Goal: Ask a question: Seek information or help from site administrators or community

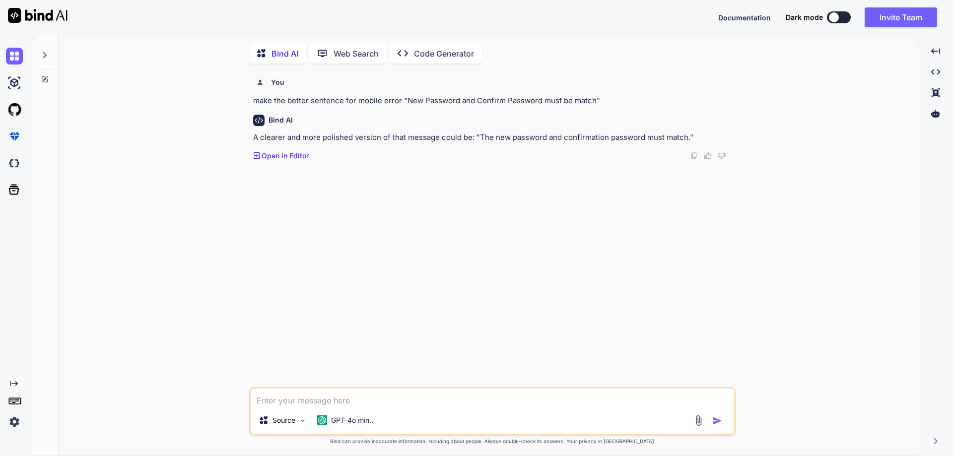
scroll to position [4, 0]
type textarea "x"
type textarea "a"
type textarea "x"
type textarea "af"
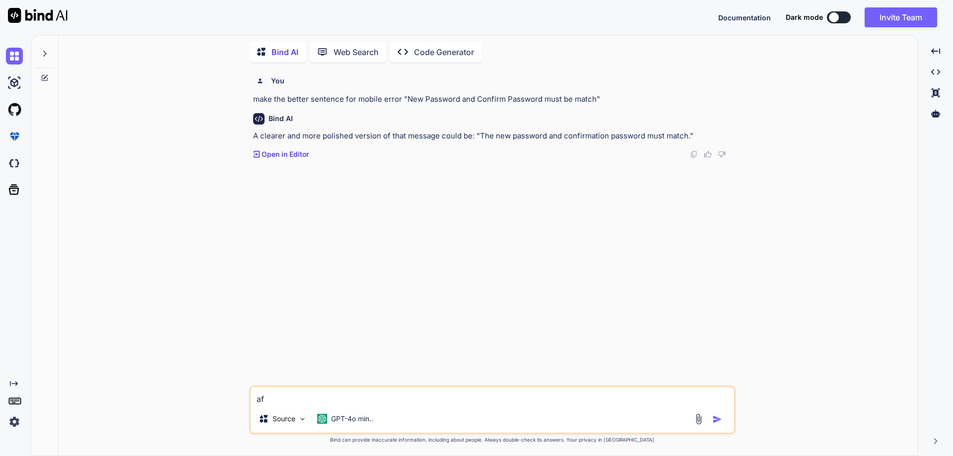
type textarea "x"
type textarea "aft"
type textarea "x"
type textarea "afte"
type textarea "x"
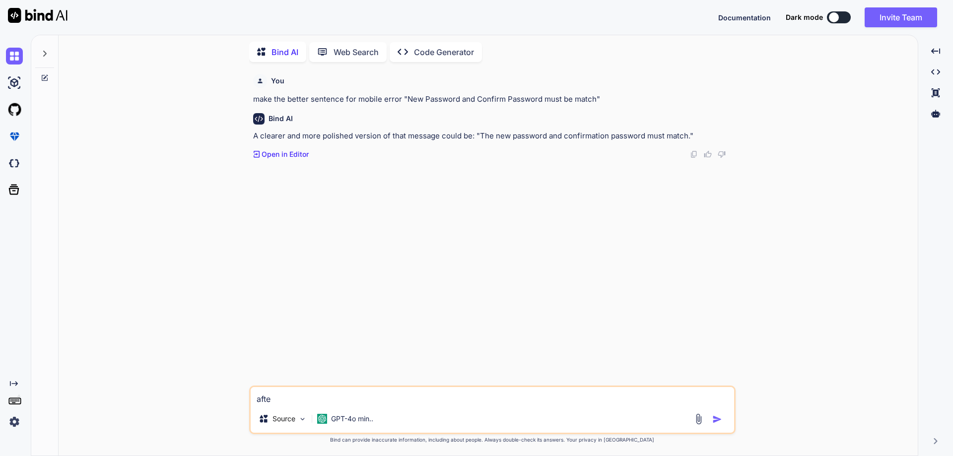
type textarea "after"
type textarea "x"
type textarea "after"
type textarea "x"
type textarea "after g"
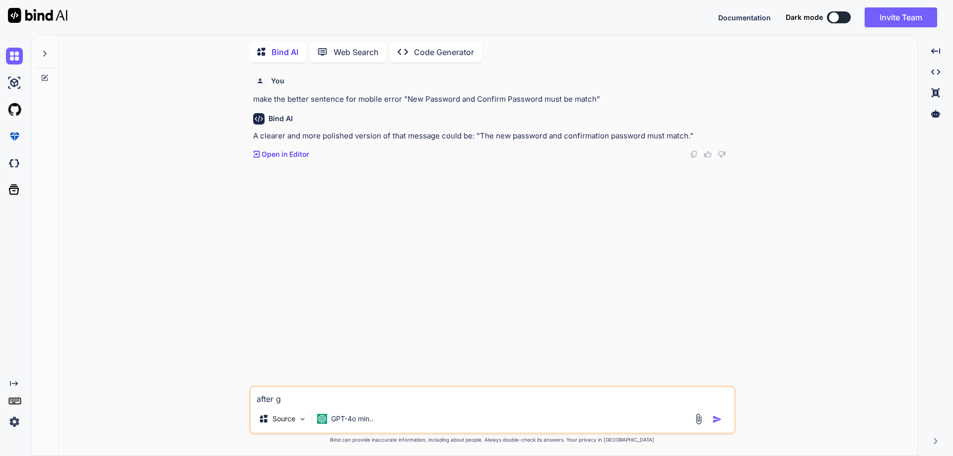
type textarea "x"
type textarea "after ge"
type textarea "x"
type textarea "after get"
type textarea "x"
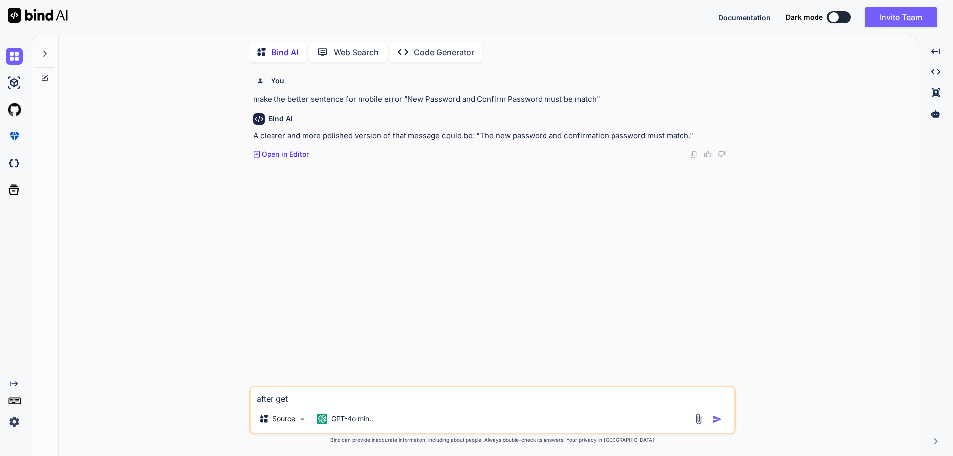
type textarea "after gett"
type textarea "x"
type textarea "after getti"
type textarea "x"
type textarea "after gettin"
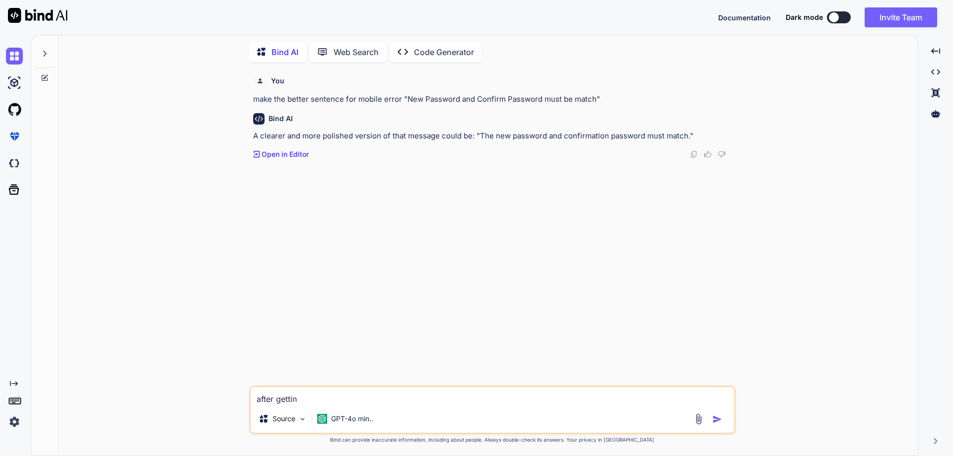
type textarea "x"
type textarea "after getting"
type textarea "x"
type textarea "after getting"
type textarea "x"
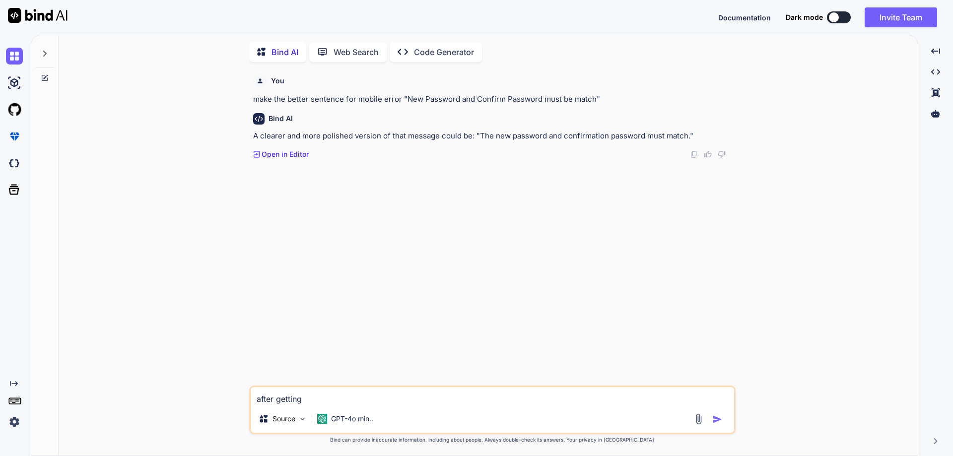
type textarea "after getting t"
type textarea "x"
type textarea "after getting tt"
type textarea "x"
type textarea "after getting tth"
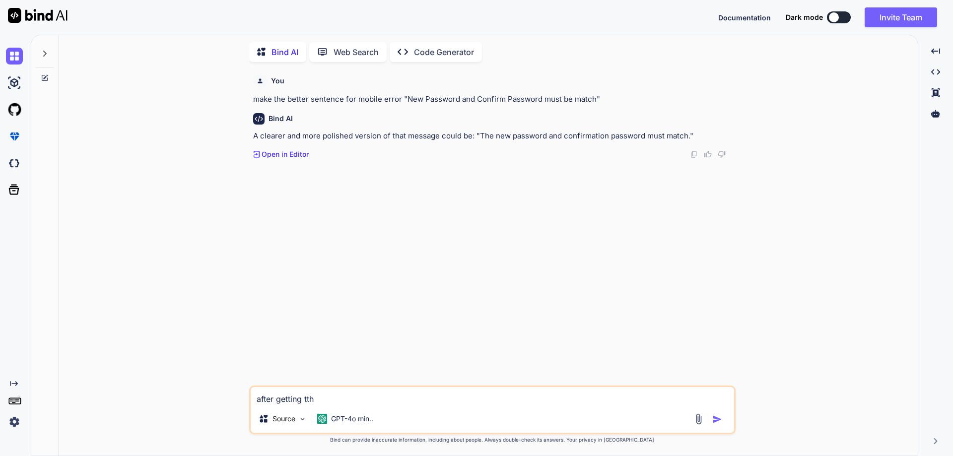
type textarea "x"
type textarea "after getting tthe"
type textarea "x"
type textarea "after getting tthe"
type textarea "x"
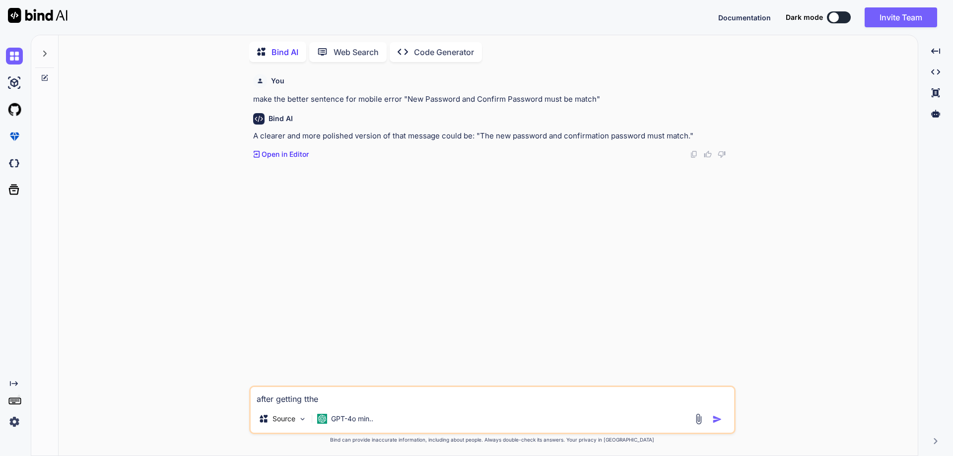
type textarea "after getting tthe"
type textarea "x"
type textarea "after getting tth"
type textarea "x"
type textarea "after getting tt"
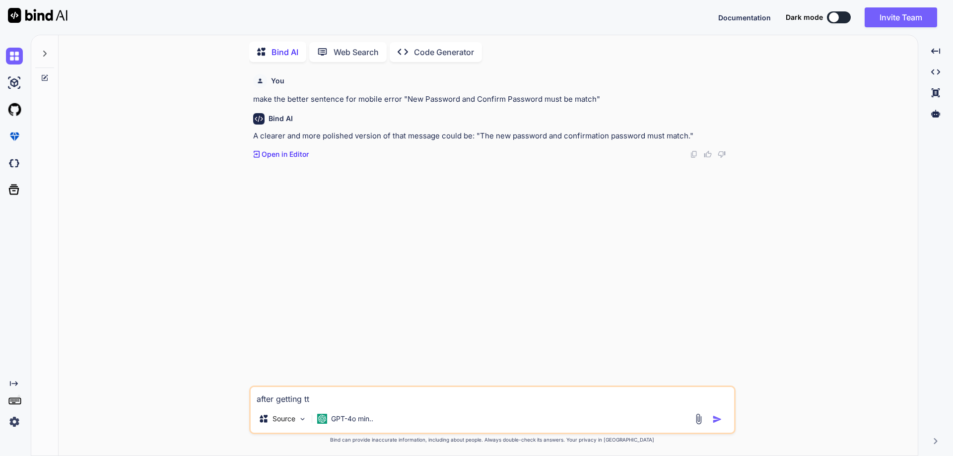
type textarea "x"
type textarea "after getting t"
type textarea "x"
type textarea "after getting th"
type textarea "x"
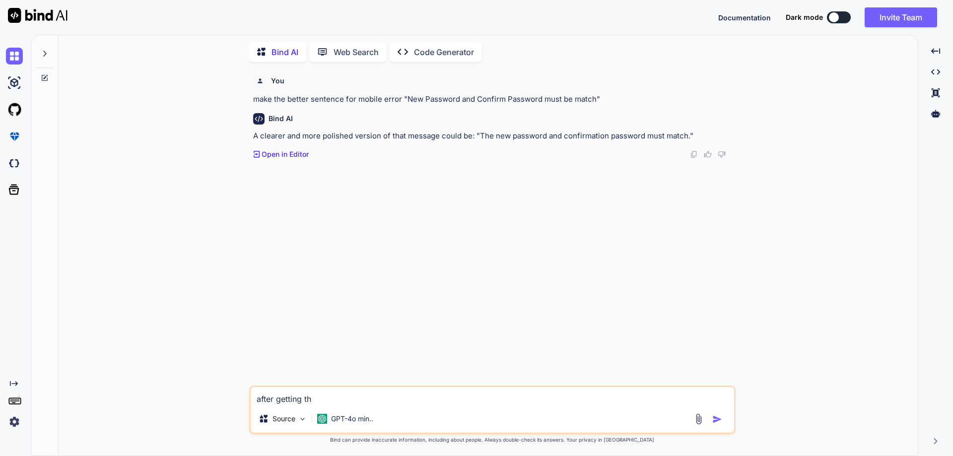
type textarea "after getting the"
type textarea "x"
type textarea "after getting the"
type textarea "x"
type textarea "after getting the r"
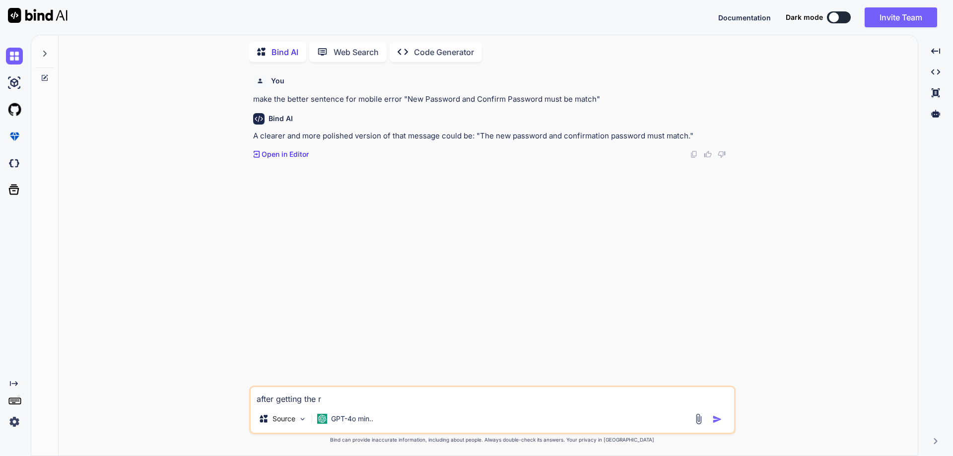
type textarea "x"
type textarea "after getting the re"
type textarea "x"
type textarea "after getting the res"
type textarea "x"
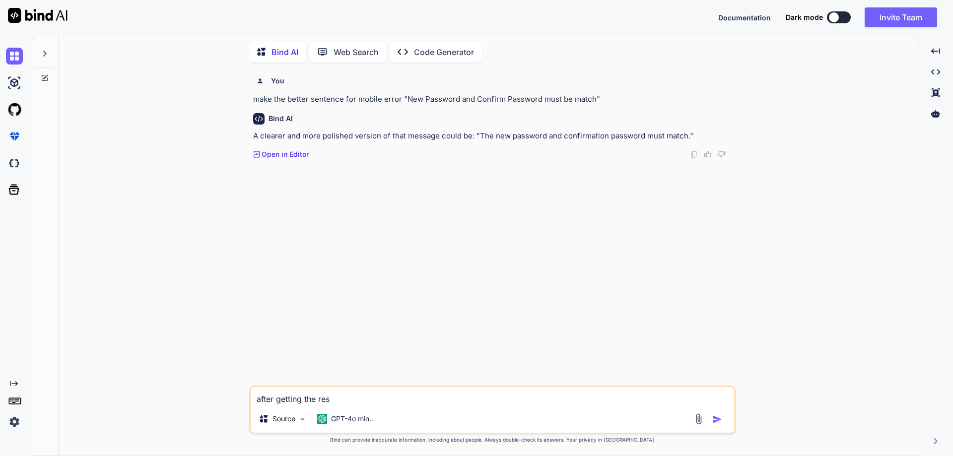
type textarea "after getting the resp"
type textarea "x"
type textarea "after getting the respo"
type textarea "x"
type textarea "after getting the respon"
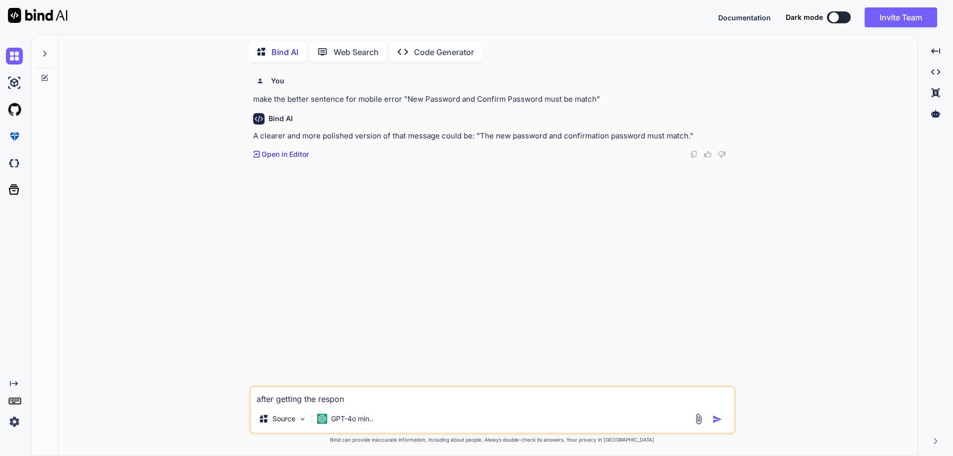
type textarea "x"
type textarea "after getting the respons"
type textarea "x"
type textarea "after getting the response"
type textarea "x"
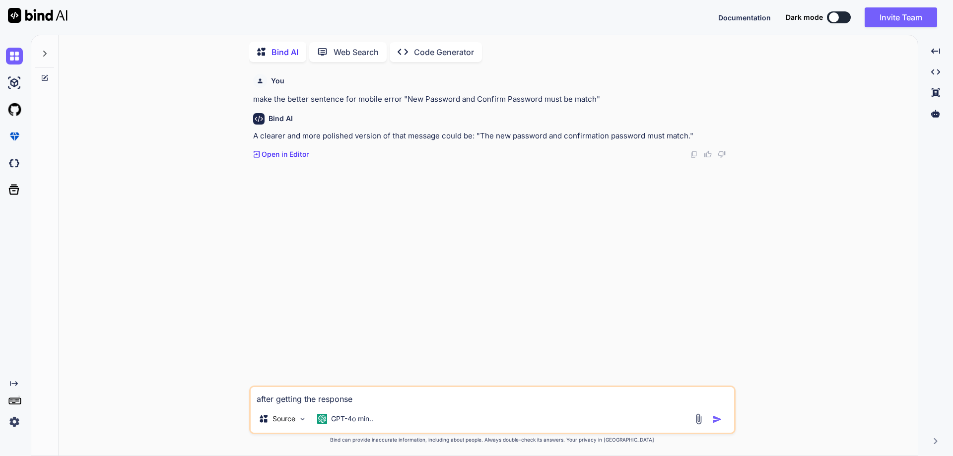
type textarea "after getting the response"
type textarea "x"
type textarea "after getting the response i"
type textarea "x"
type textarea "after getting the response in"
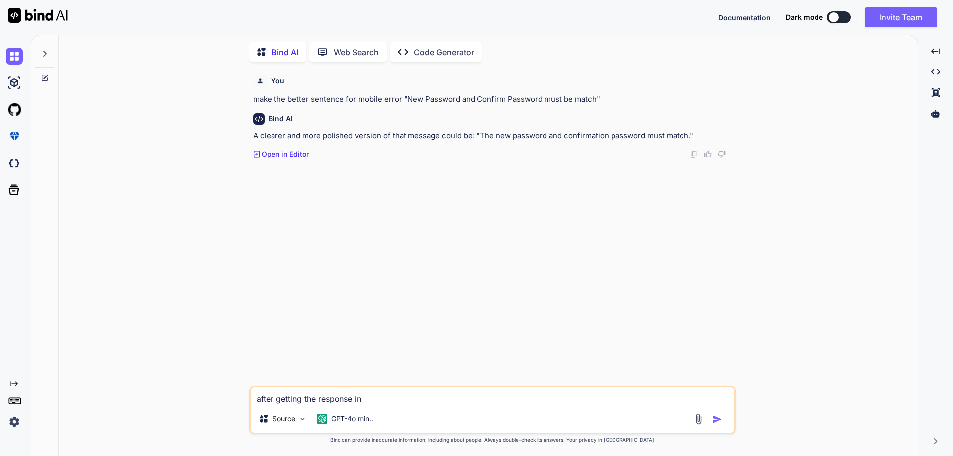
type textarea "x"
type textarea "after getting the response in"
type textarea "x"
type textarea "after getting the response in c"
type textarea "x"
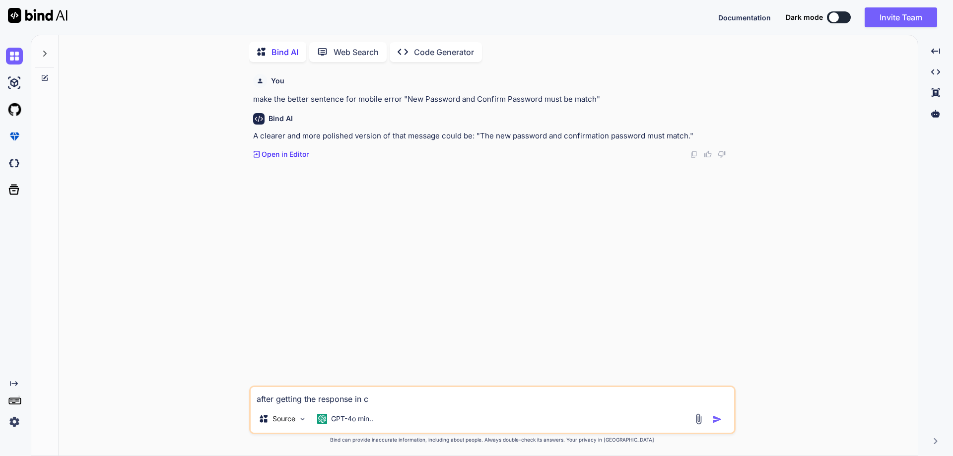
type textarea "after getting the response in c#"
type textarea "x"
type textarea "after getting the response in c#"
type textarea "x"
type textarea "after getting the response in c# c"
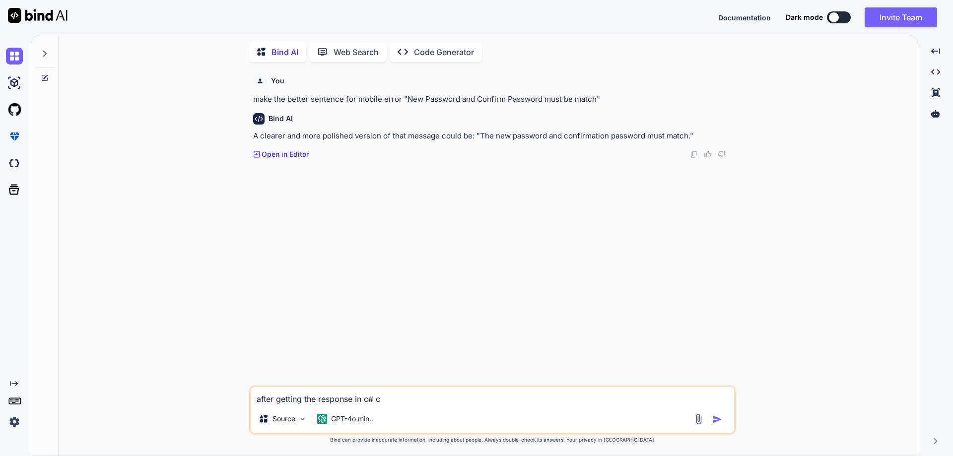
type textarea "x"
type textarea "after getting the response in c# ca"
type textarea "x"
type textarea "after getting the response in c# caa"
type textarea "x"
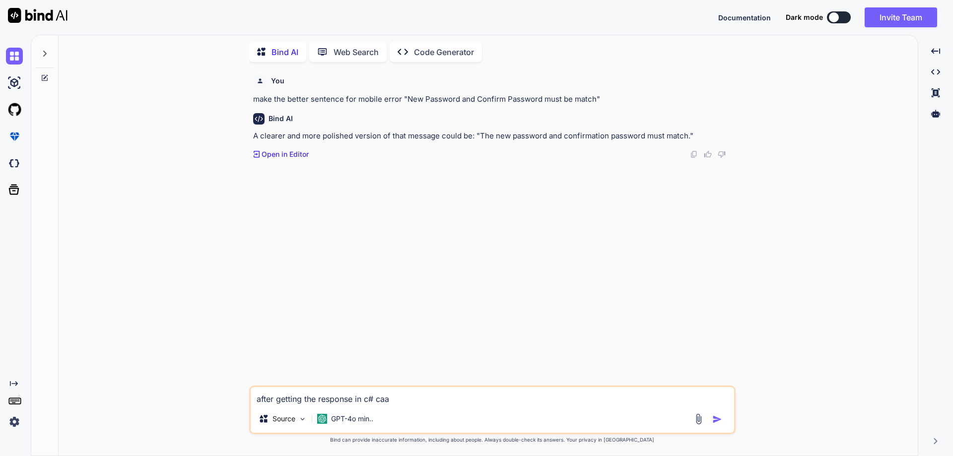
type textarea "after getting the response in c# ca"
type textarea "x"
type textarea "after getting the response in c# can"
type textarea "x"
type textarea "after getting the response in c# can"
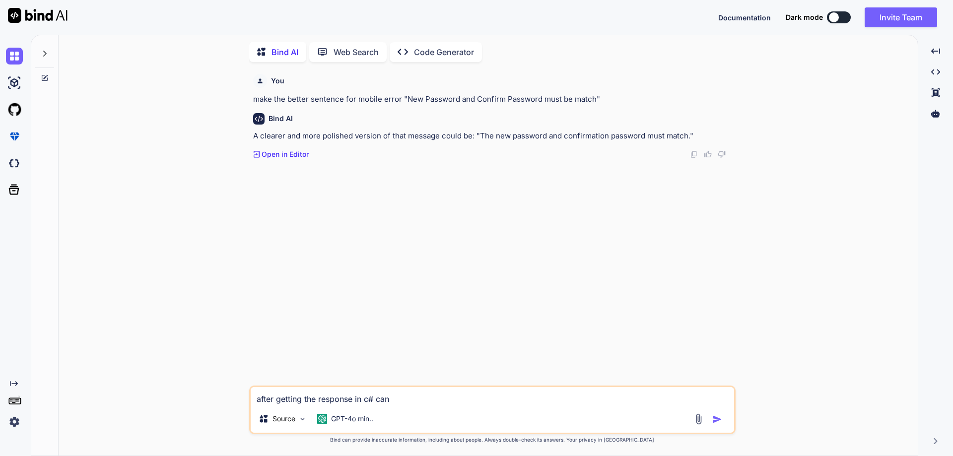
type textarea "x"
type textarea "after getting the response in c# can i"
type textarea "x"
type textarea "after getting the response in c# can i"
type textarea "x"
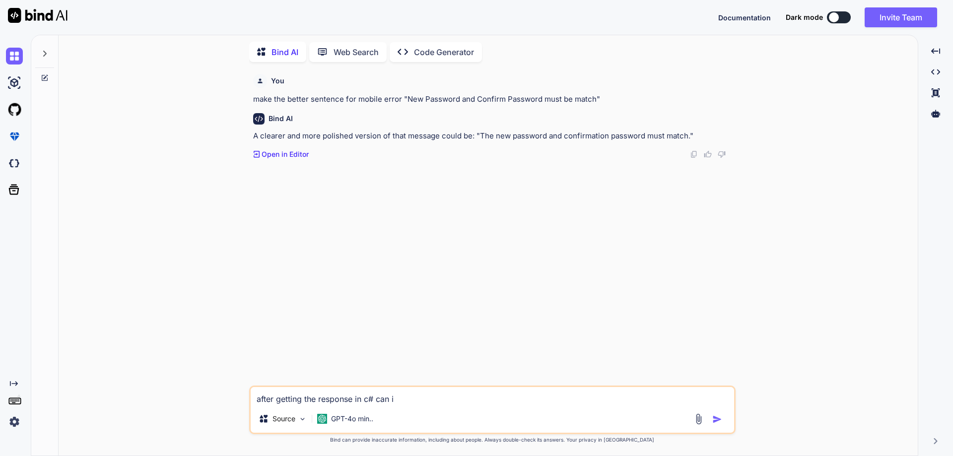
type textarea "after getting the response in c# can i r"
type textarea "x"
type textarea "after getting the response in c# can i re"
type textarea "x"
type textarea "after getting the response in c# can i rem"
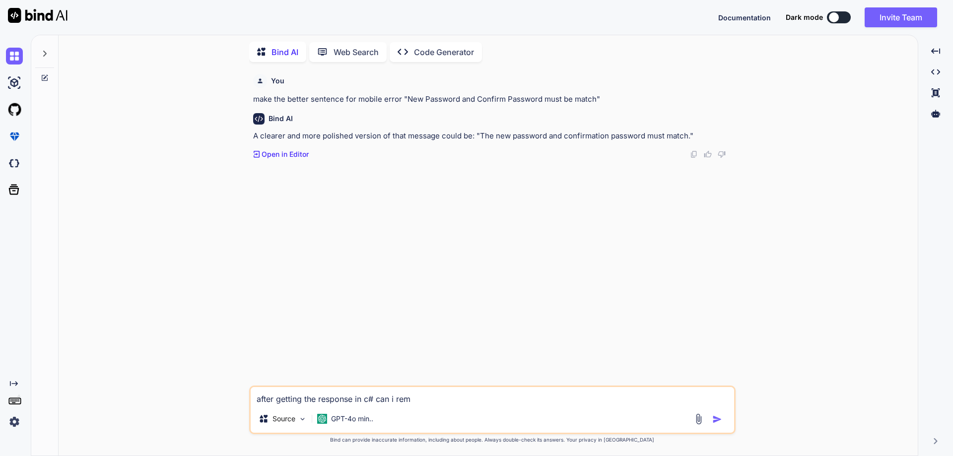
type textarea "x"
type textarea "after getting the response in c# can i remo"
type textarea "x"
type textarea "after getting the response in c# can i remov"
type textarea "x"
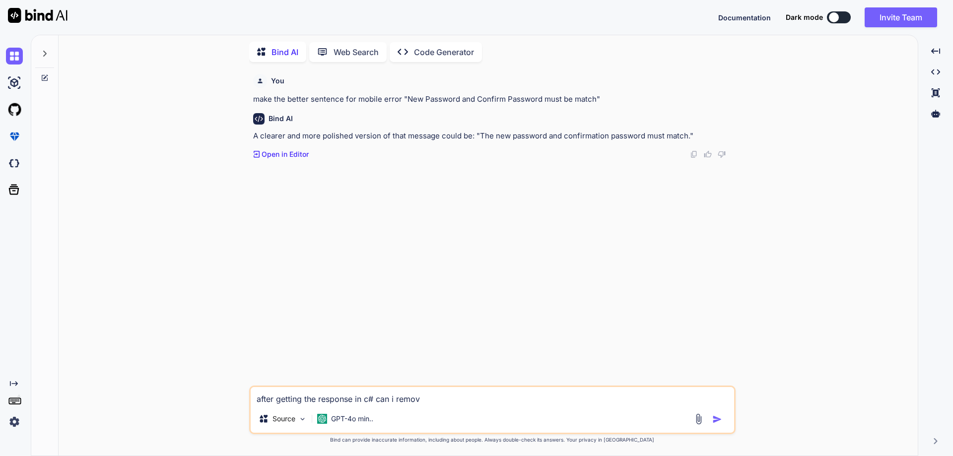
type textarea "after getting the response in c# can i remove"
type textarea "x"
type textarea "after getting the response in c# can i remove"
type textarea "x"
type textarea "after getting the response in c# can i remove d"
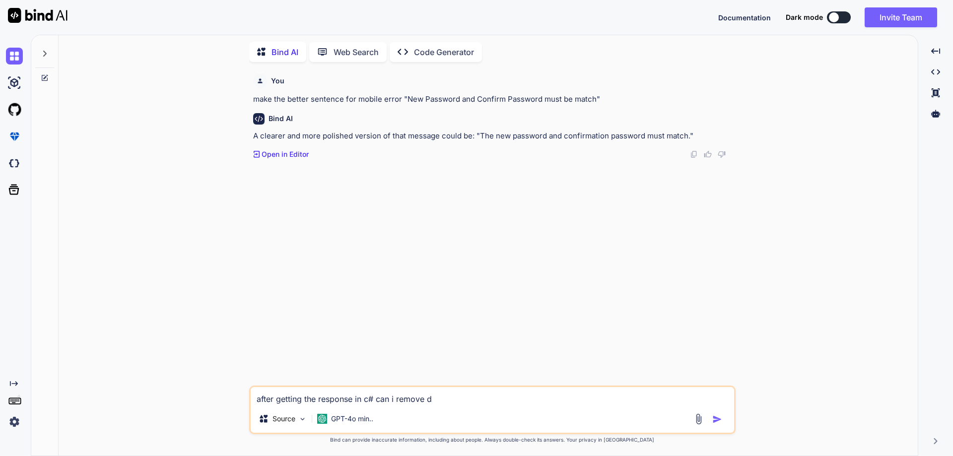
type textarea "x"
type textarea "after getting the response in c# can i remove da"
type textarea "x"
type textarea "after getting the response in c# can i remove dat"
type textarea "x"
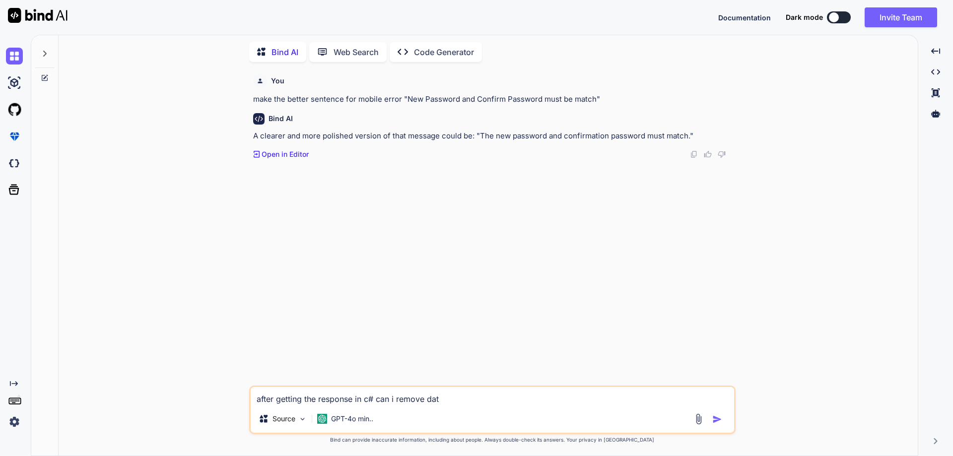
type textarea "after getting the response in c# can i remove data"
type textarea "x"
type textarea "after getting the response in c# can i remove data"
type textarea "x"
type textarea "after getting the response in c# can i remove data i"
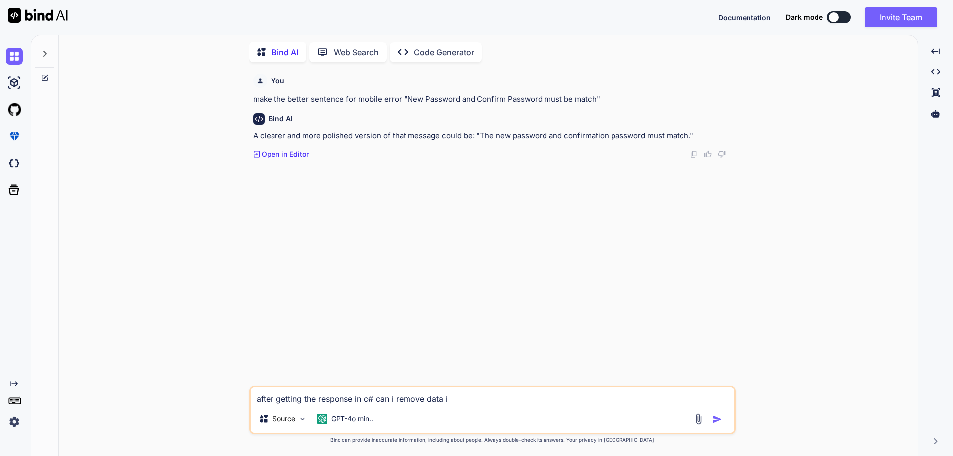
type textarea "x"
type textarea "after getting the response in c# can i remove data in"
type textarea "x"
type textarea "after getting the response in c# can i remove data in"
type textarea "x"
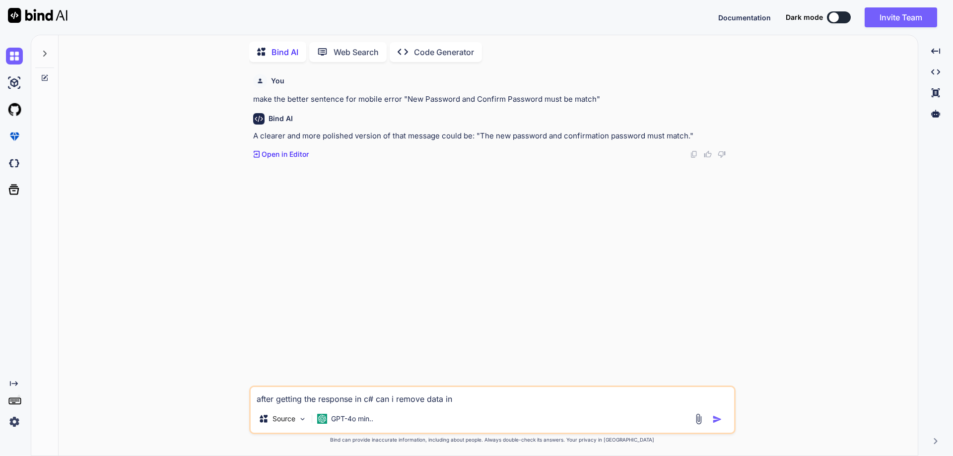
type textarea "after getting the response in c# can i remove data in t"
type textarea "x"
type textarea "after getting the response in c# can i remove data in th"
type textarea "x"
type textarea "after getting the response in c# can i remove data in the"
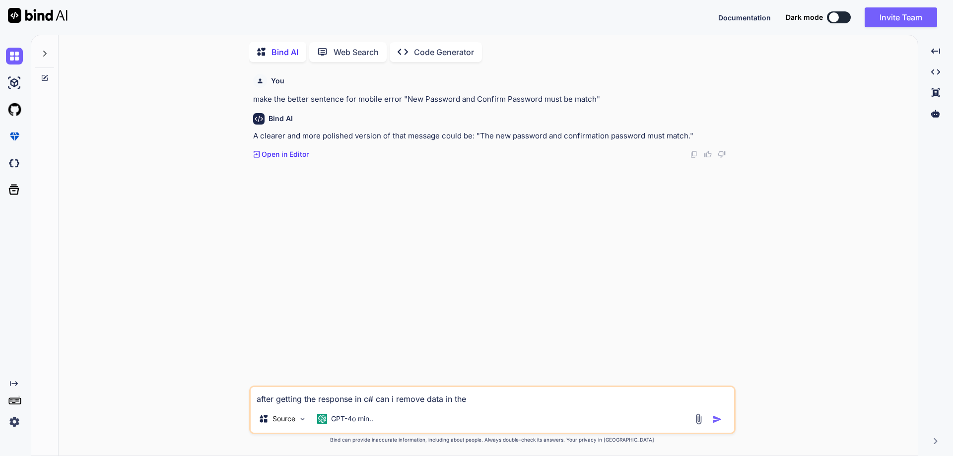
type textarea "x"
type textarea "after getting the response in c# can i remove data in th"
type textarea "x"
type textarea "after getting the response in c# can i remove data in thi"
type textarea "x"
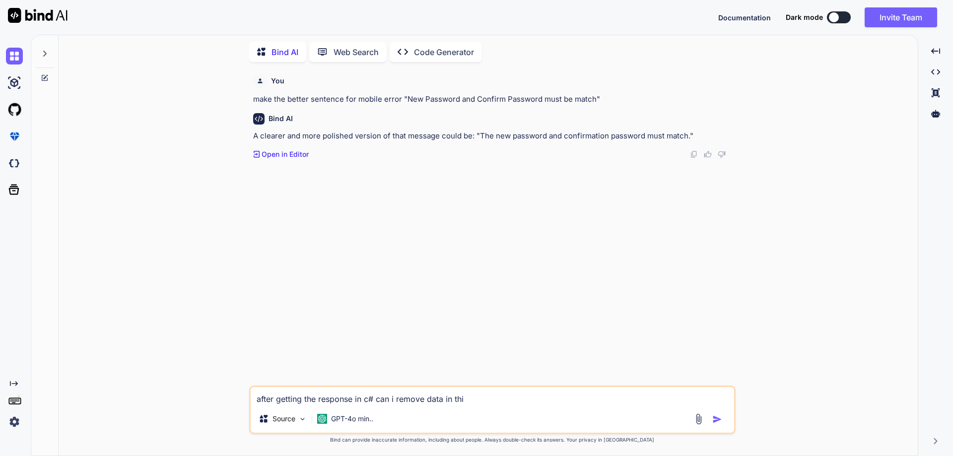
type textarea "after getting the response in c# can i remove data in this"
type textarea "x"
type textarea "after getting the response in c# can i remove data in this"
type textarea "x"
type textarea "after getting the response in c# can i remove data k in this"
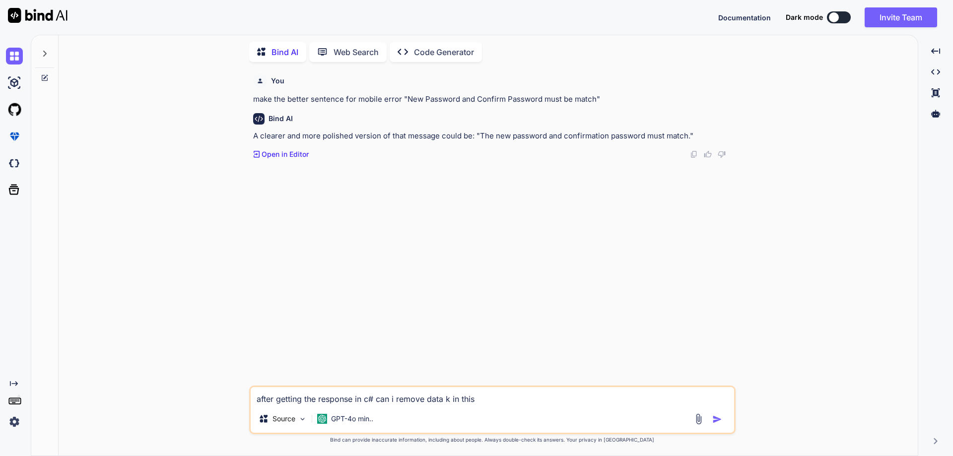
type textarea "x"
type textarea "after getting the response in c# can i remove data ke in this"
type textarea "x"
type textarea "after getting the response in c# can i remove data key in this"
type textarea "x"
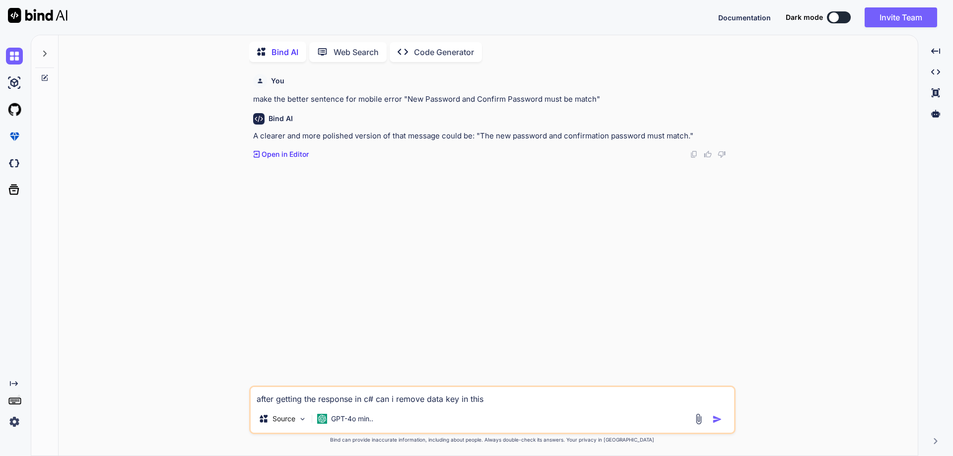
type textarea "after getting the response in c# can i remove data key in this"
type textarea "x"
type textarea "after getting the response in c# can i remove data key in this"
type textarea "x"
type textarea "after getting the response in c# can i remove data key in this"
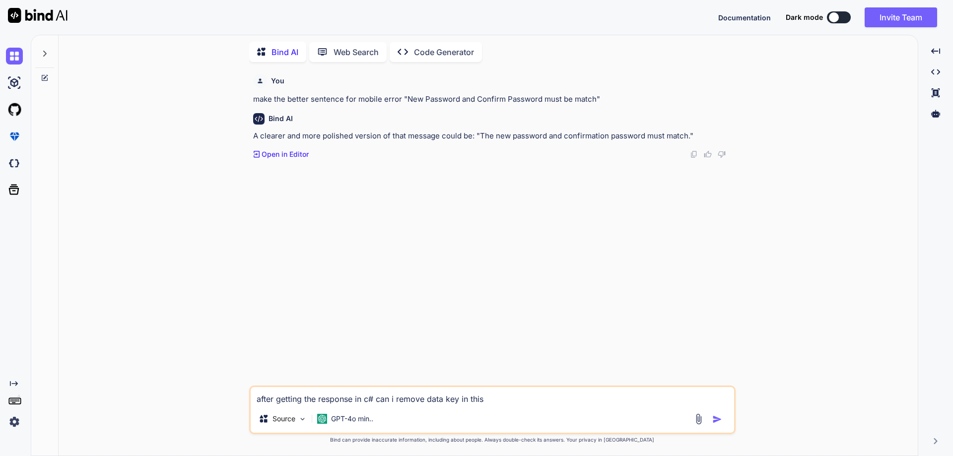
type textarea "x"
type textarea "after getting the response in c# can i remove data key in this j"
type textarea "x"
type textarea "after getting the response in c# can i remove data key in this js"
type textarea "x"
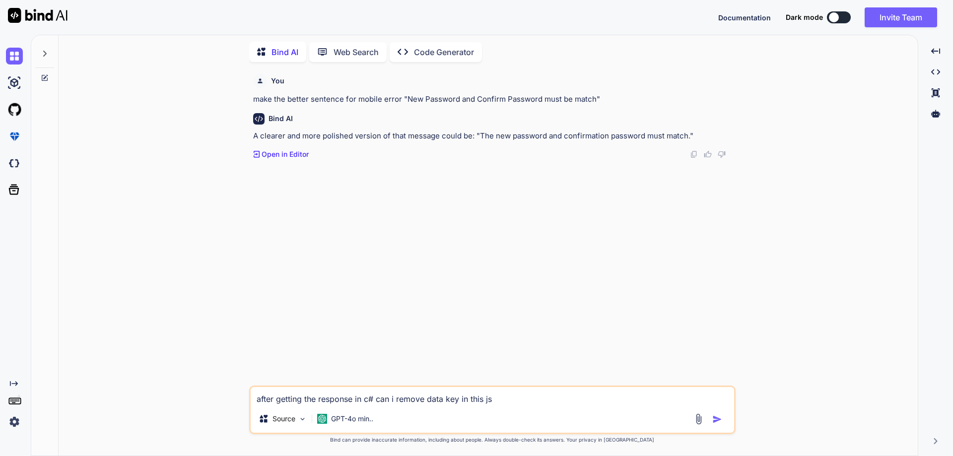
type textarea "after getting the response in c# can i remove data key in this jso"
type textarea "x"
type textarea "after getting the response in c# can i remove data key in this json"
type textarea "x"
type textarea "after getting the response in c# can i remove data key in this json"
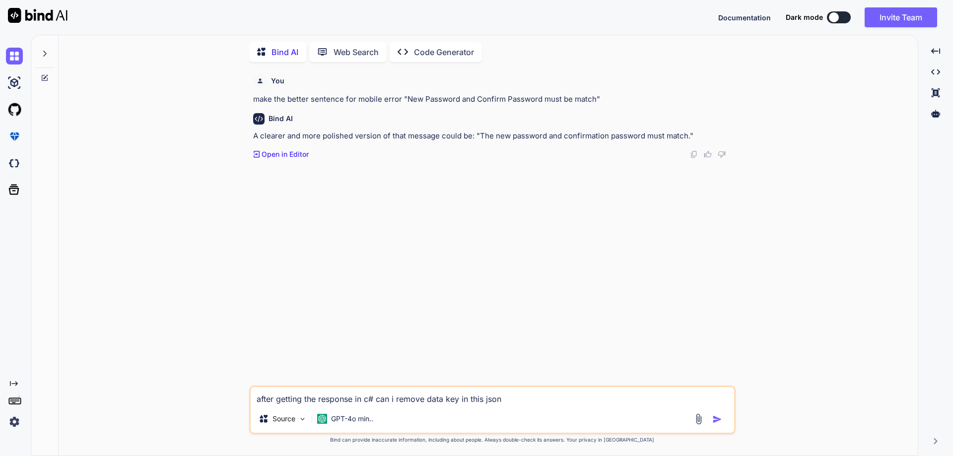
type textarea "x"
type textarea "after getting the response in c# can i remove data key in this json ""
type textarea "x"
type textarea "after getting the response in c# can i remove data key in this json """
type textarea "x"
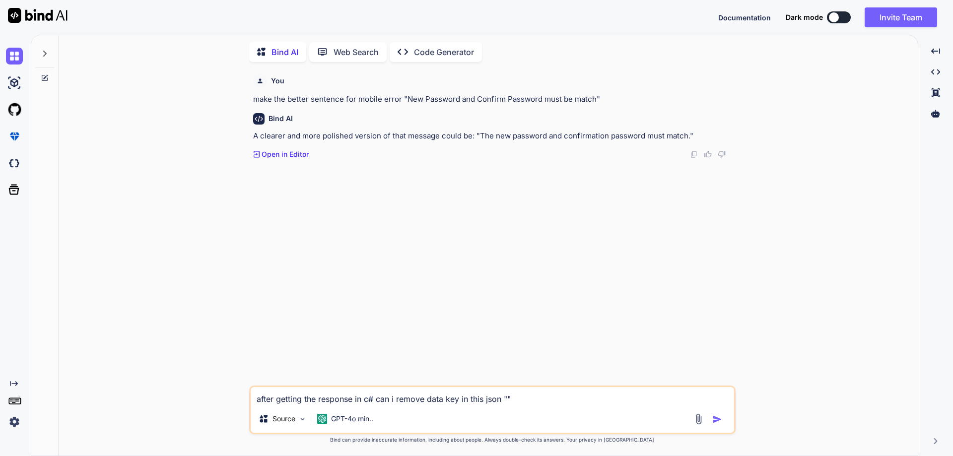
type textarea "after getting the response in c# can i remove data key in this json "{"success"…"
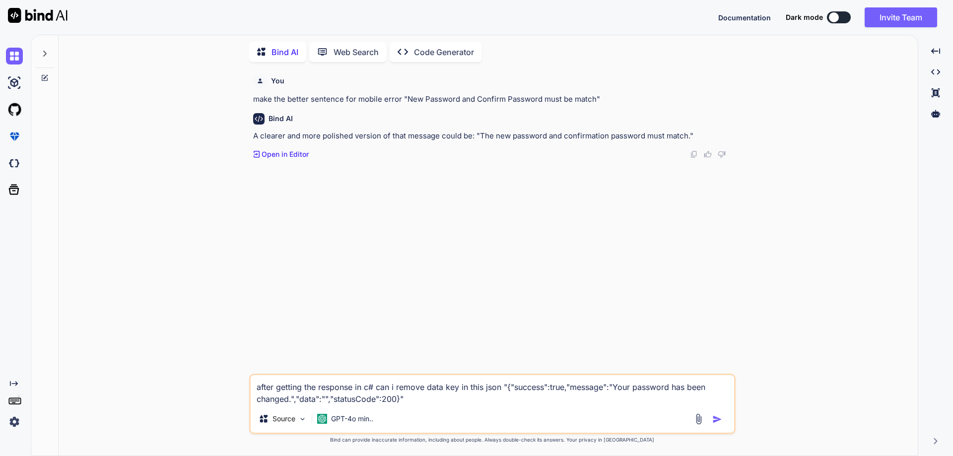
type textarea "x"
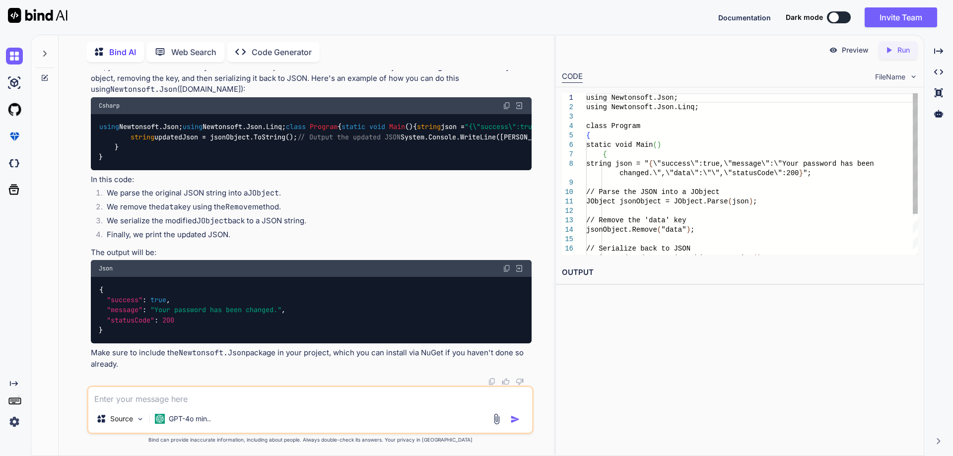
scroll to position [210, 0]
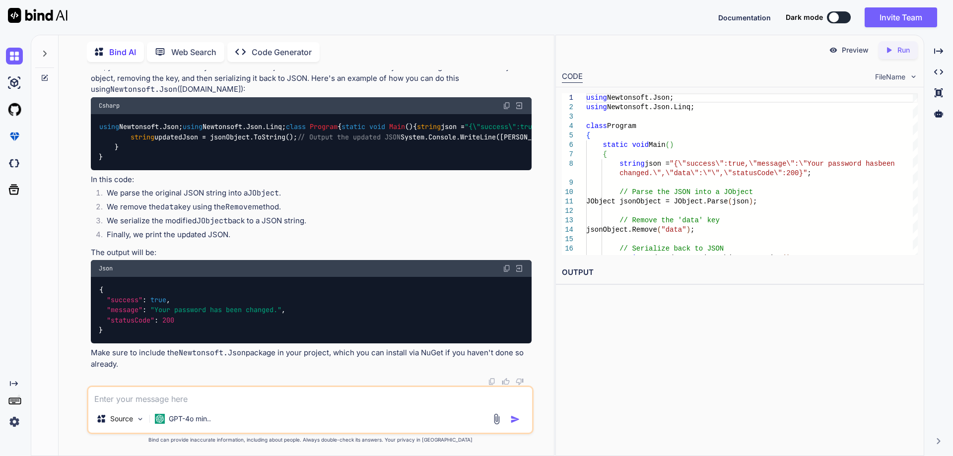
drag, startPoint x: 129, startPoint y: 184, endPoint x: 310, endPoint y: 249, distance: 192.5
click at [310, 171] on div "using Newtonsoft.Json; using Newtonsoft.Json.Linq; class Program { static void …" at bounding box center [311, 142] width 441 height 57
copy code "JObject jsonObject = JObject.Parse(json); // Remove the 'data' key jsonObject.R…"
click at [235, 407] on div "Source GPT-4o min.." at bounding box center [310, 410] width 447 height 49
click at [230, 401] on textarea at bounding box center [310, 396] width 444 height 18
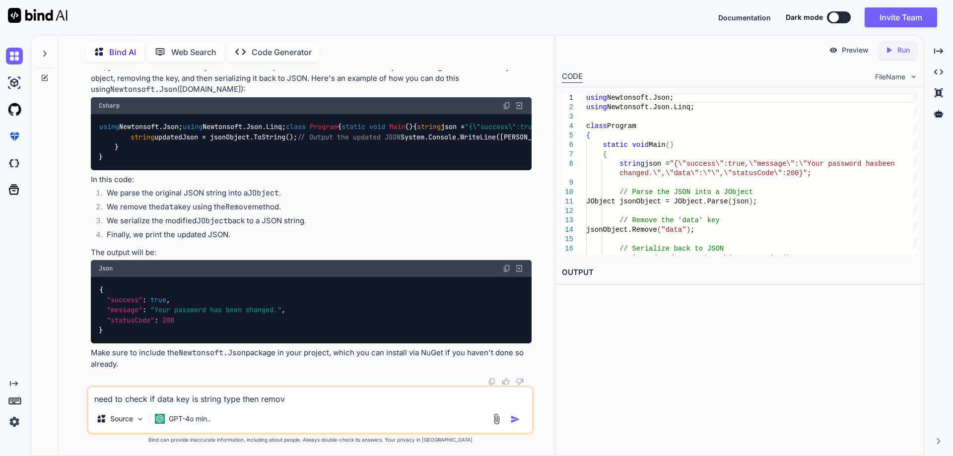
type textarea "need to check if data key is string type then remove"
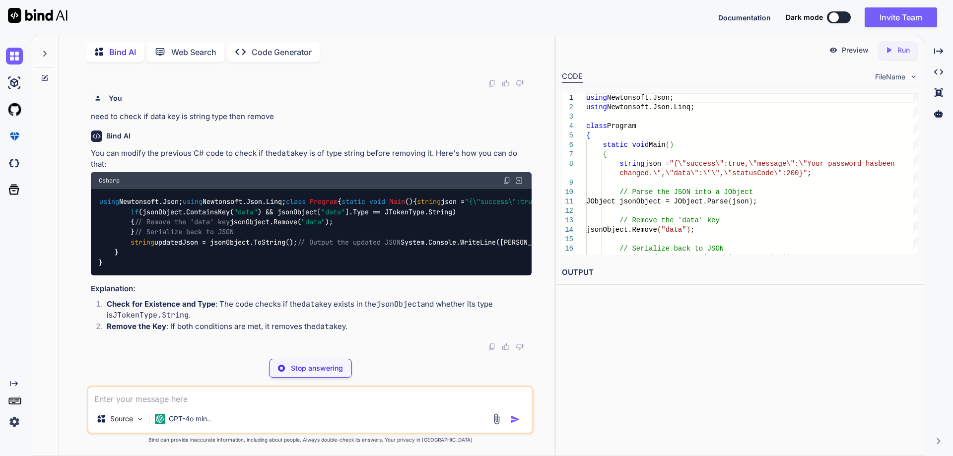
scroll to position [712, 0]
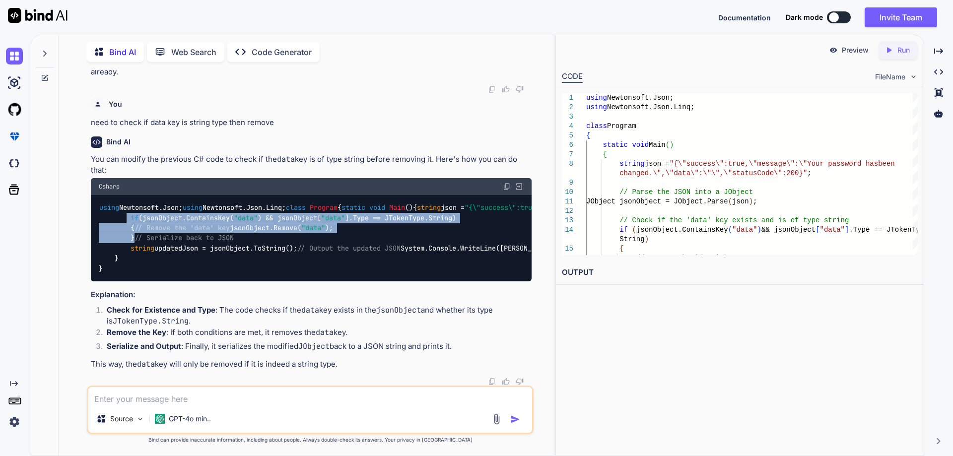
drag, startPoint x: 129, startPoint y: 279, endPoint x: 143, endPoint y: 319, distance: 42.9
click at [143, 282] on div "using Newtonsoft.Json; using Newtonsoft.Json.Linq; class Program { static void …" at bounding box center [311, 238] width 441 height 87
drag, startPoint x: 310, startPoint y: 299, endPoint x: 132, endPoint y: 193, distance: 207.8
click at [132, 195] on div "using Newtonsoft.Json; using Newtonsoft.Json.Linq; class Program { static void …" at bounding box center [311, 238] width 441 height 87
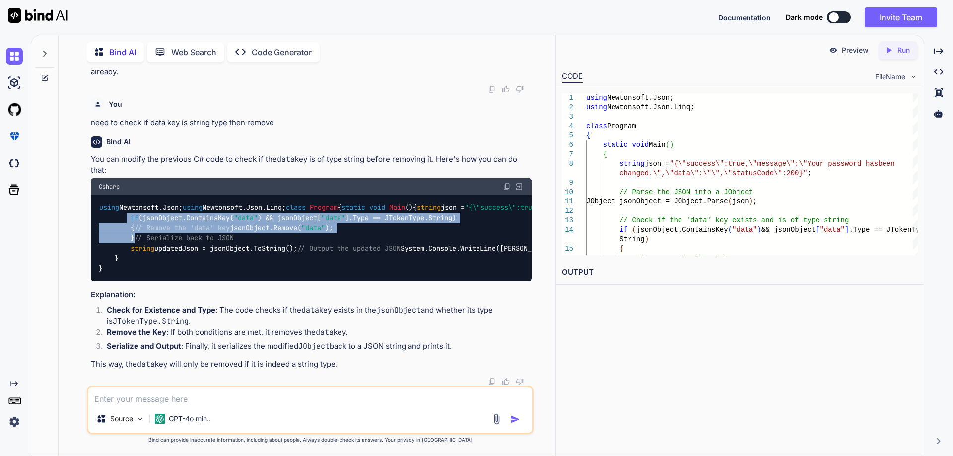
copy code "// Parse the JSON into a JObject JObject jsonObject = JObject.Parse(json); // C…"
